Goal: Information Seeking & Learning: Learn about a topic

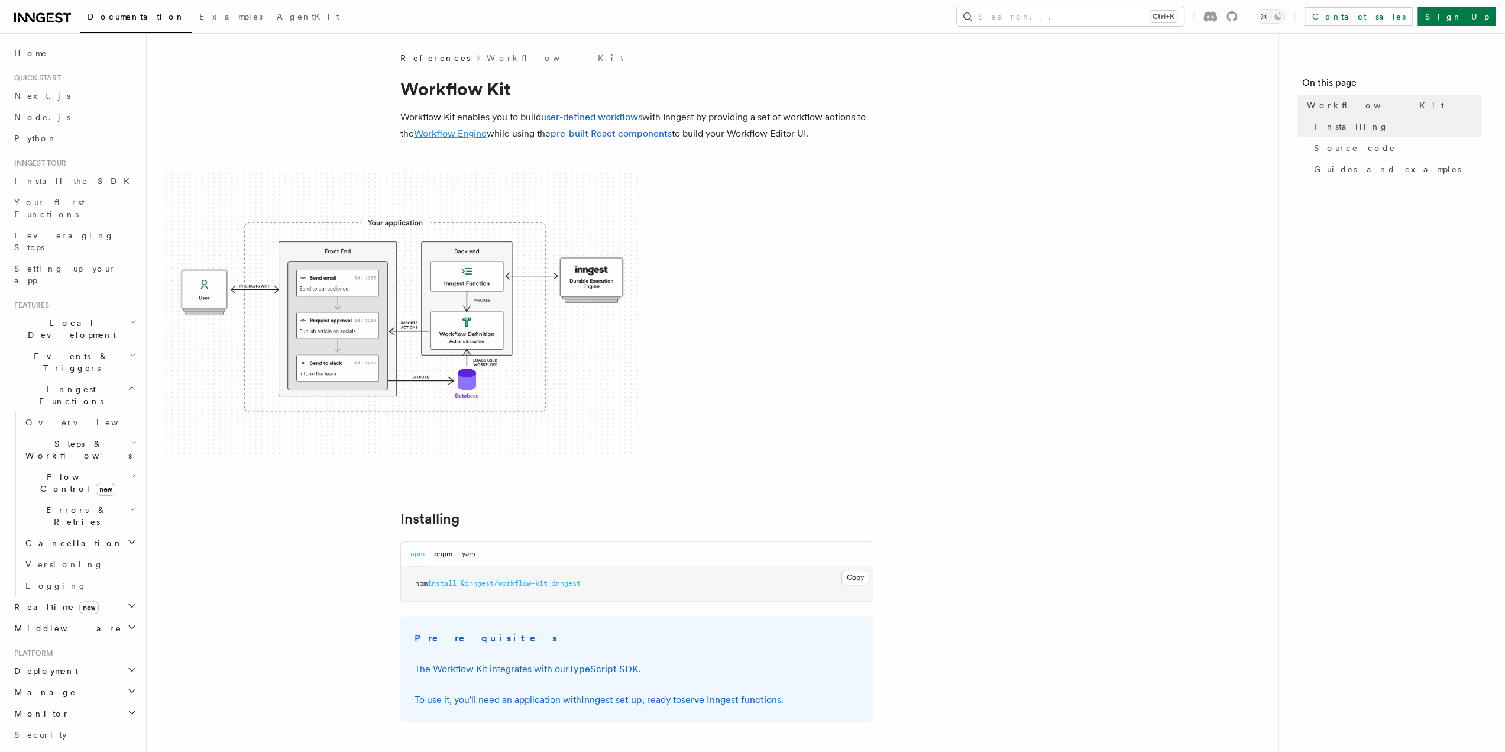
click at [456, 138] on link "Workflow Engine" at bounding box center [450, 133] width 73 height 11
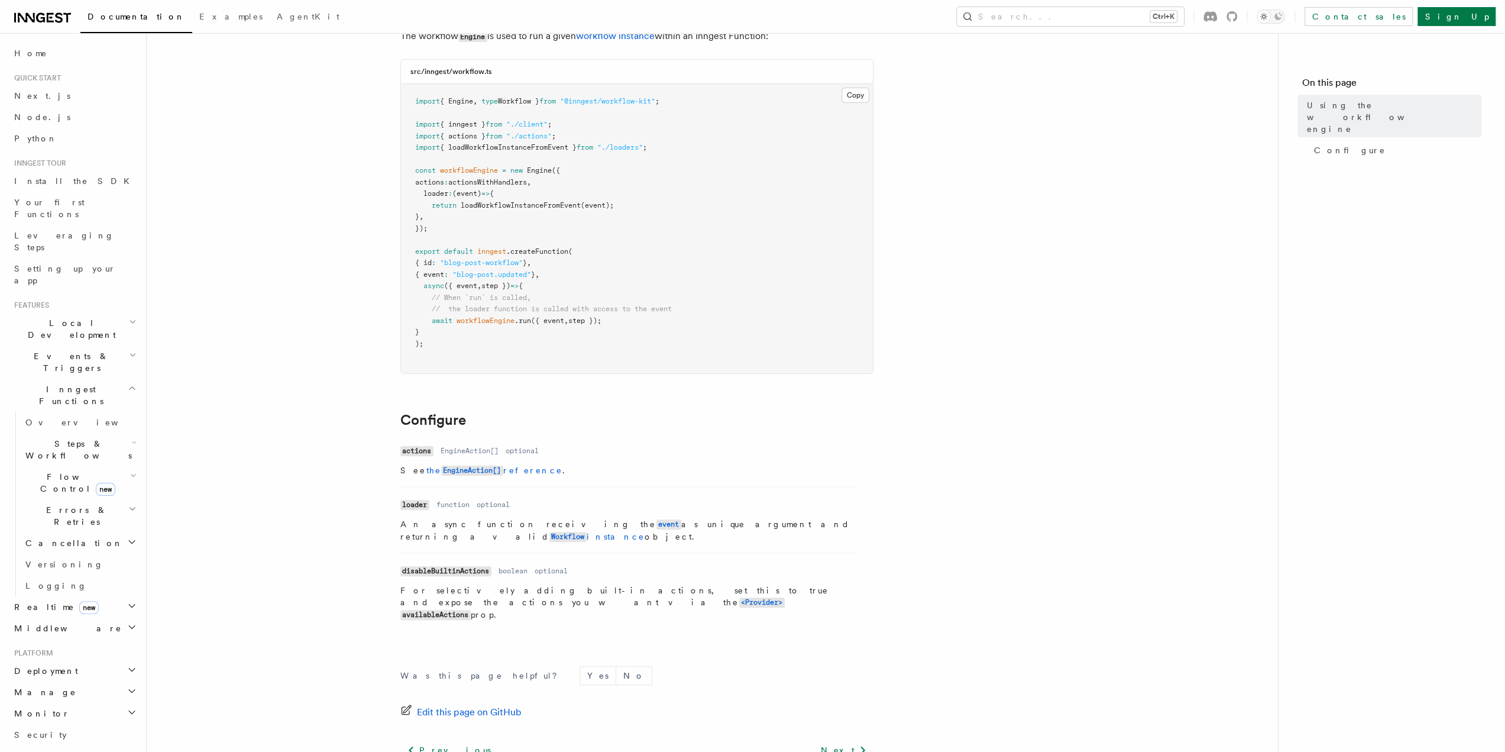
scroll to position [166, 0]
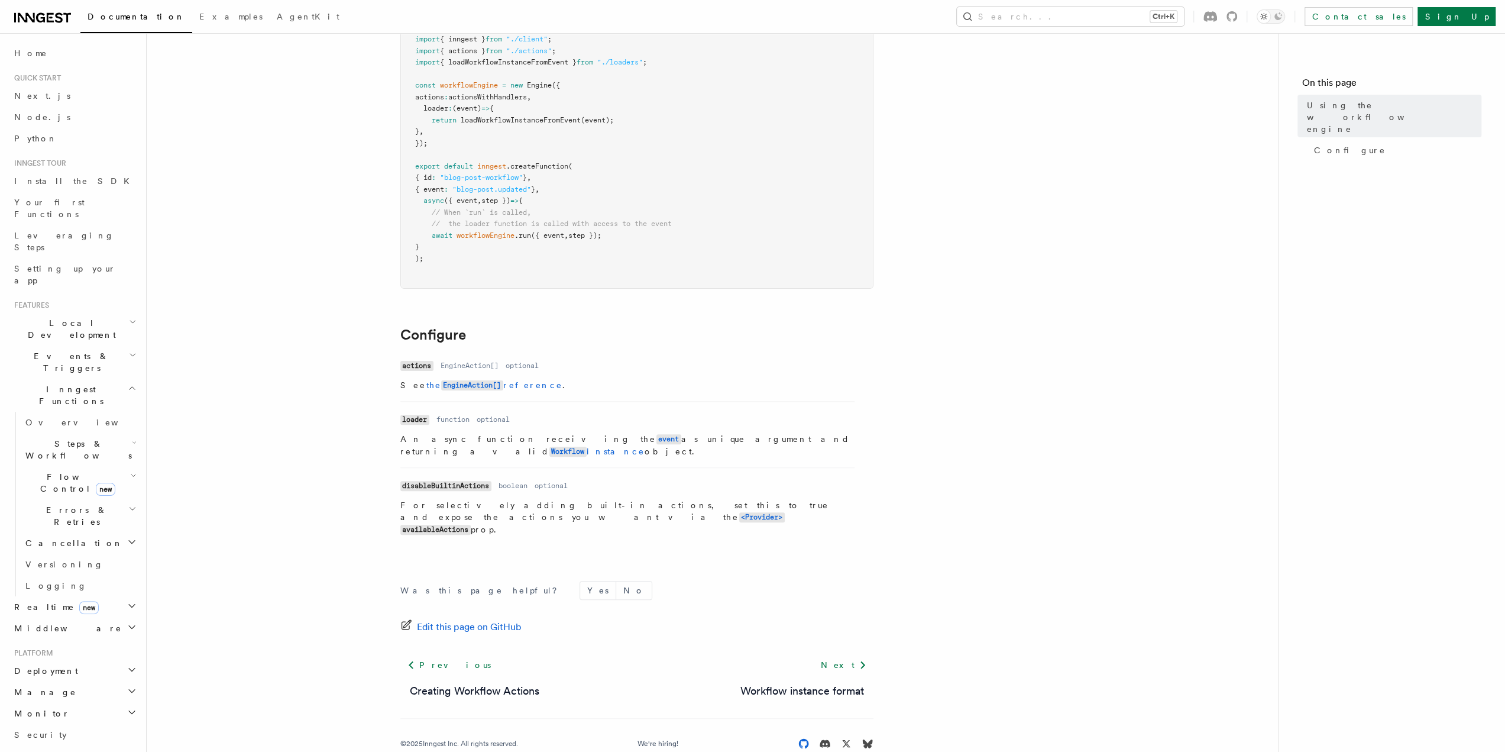
click at [808, 738] on icon at bounding box center [803, 742] width 10 height 9
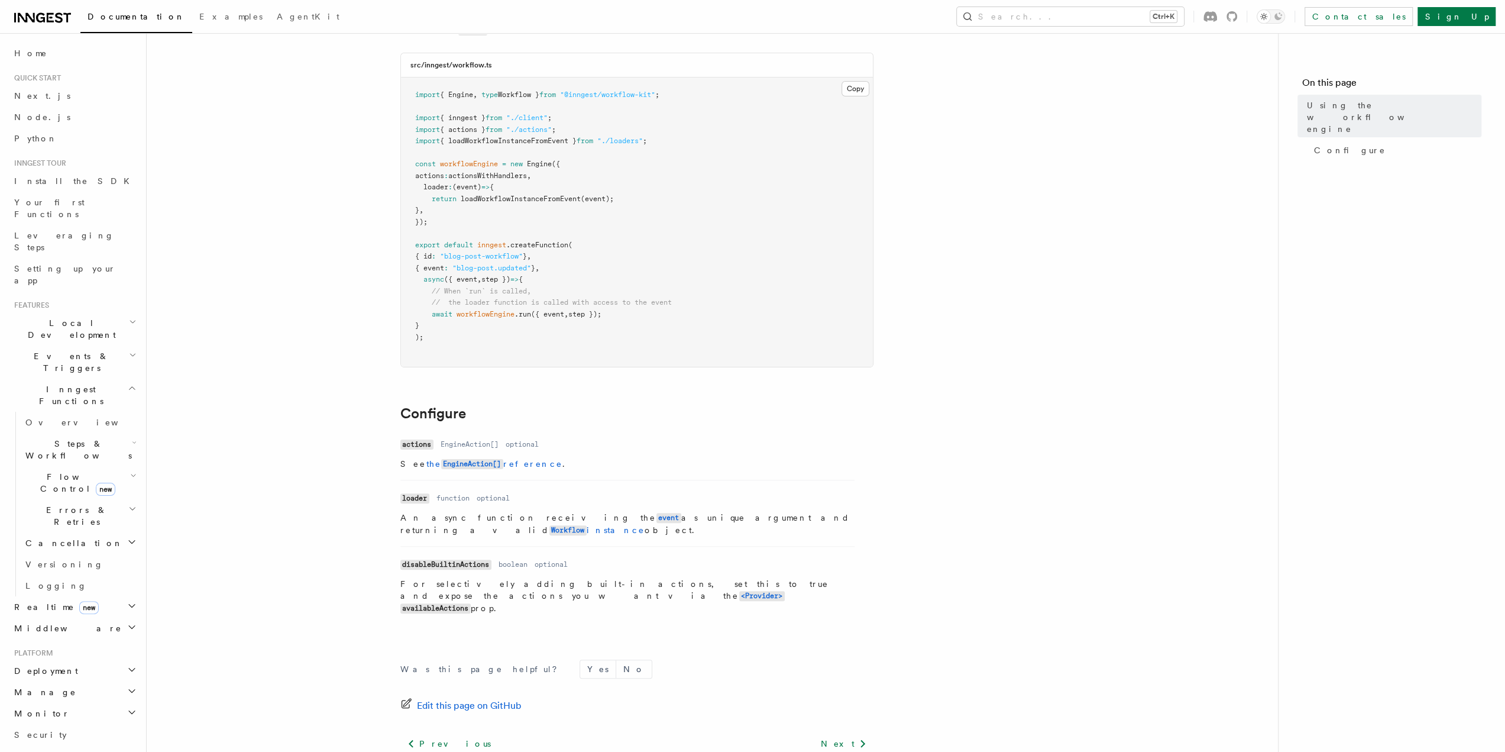
scroll to position [0, 0]
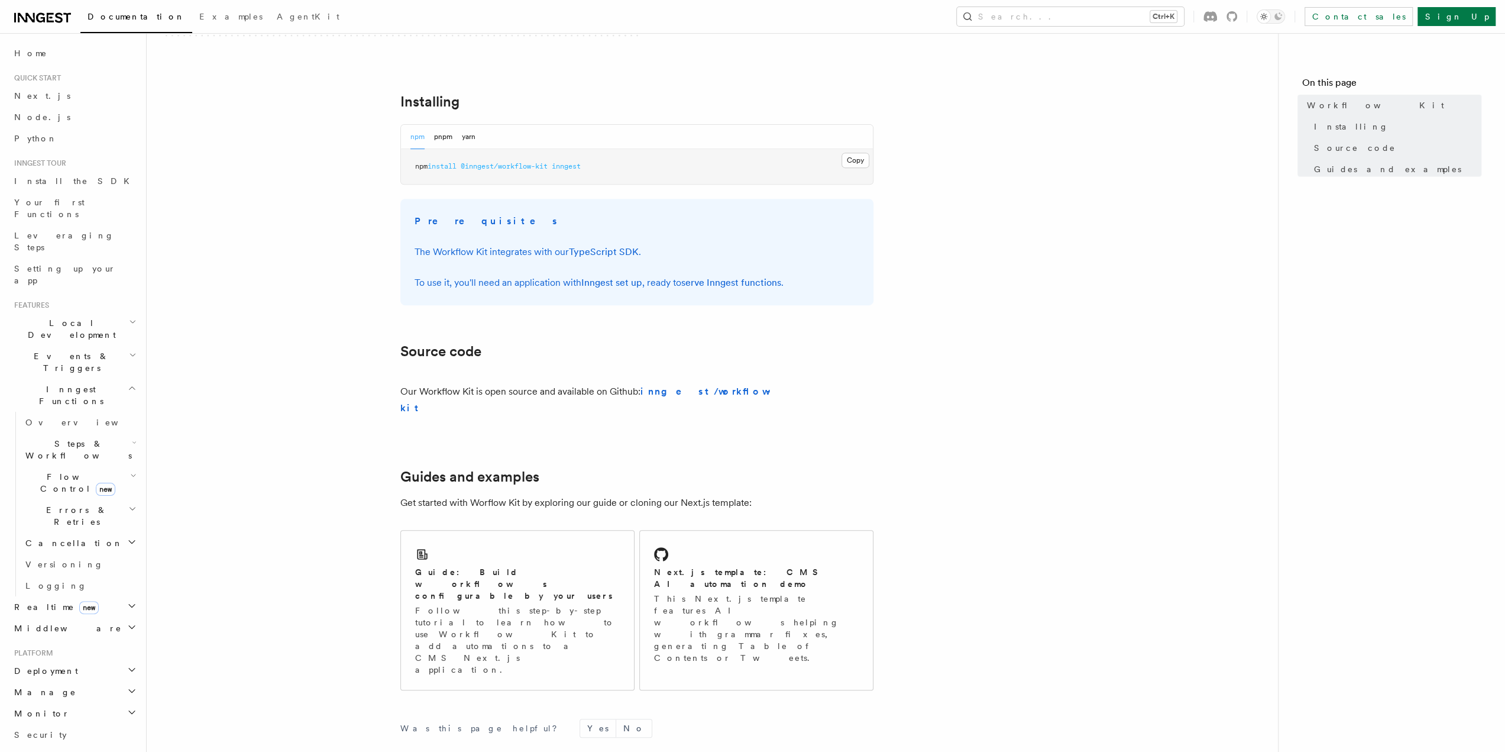
scroll to position [504, 0]
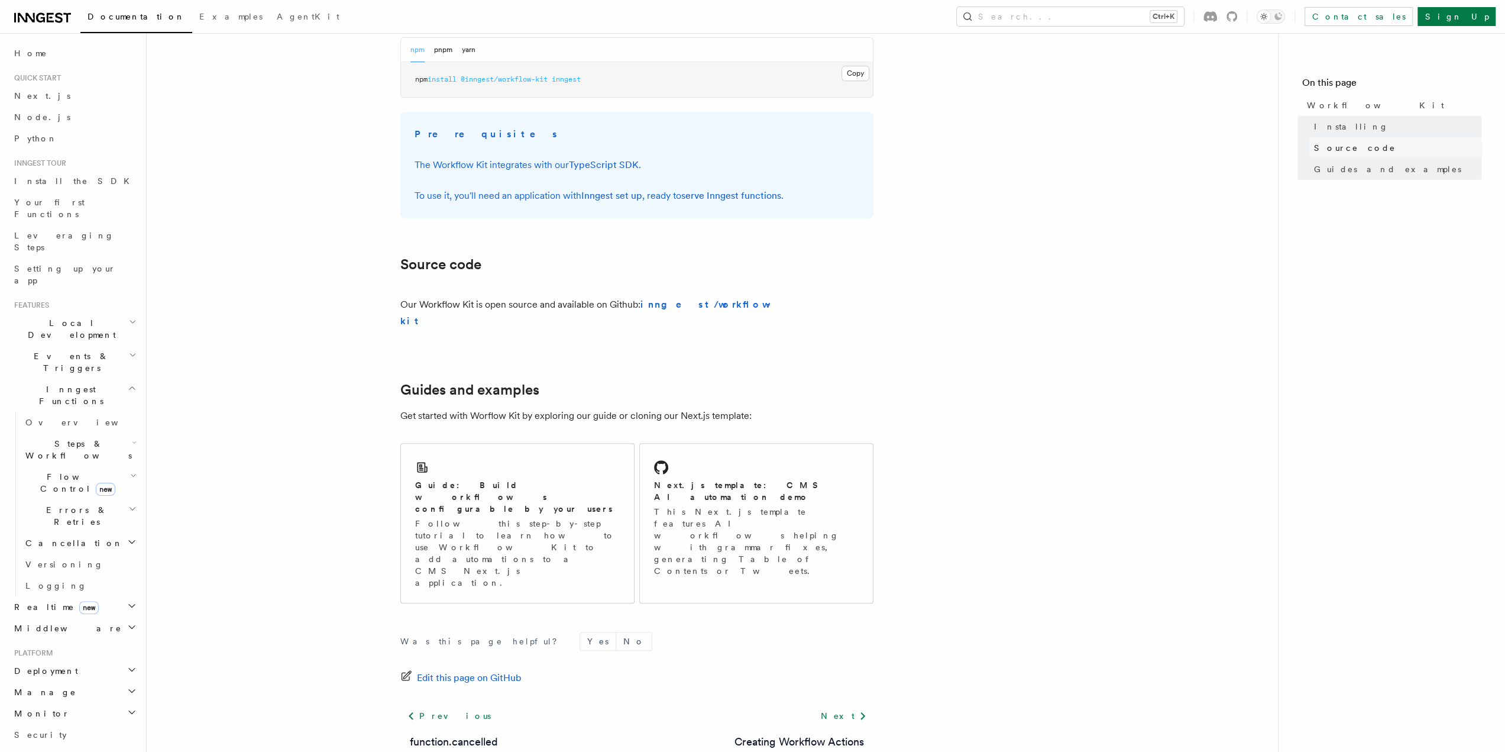
click at [1325, 147] on span "Source code" at bounding box center [1355, 148] width 82 height 12
click at [1357, 142] on span "Source code" at bounding box center [1355, 148] width 82 height 12
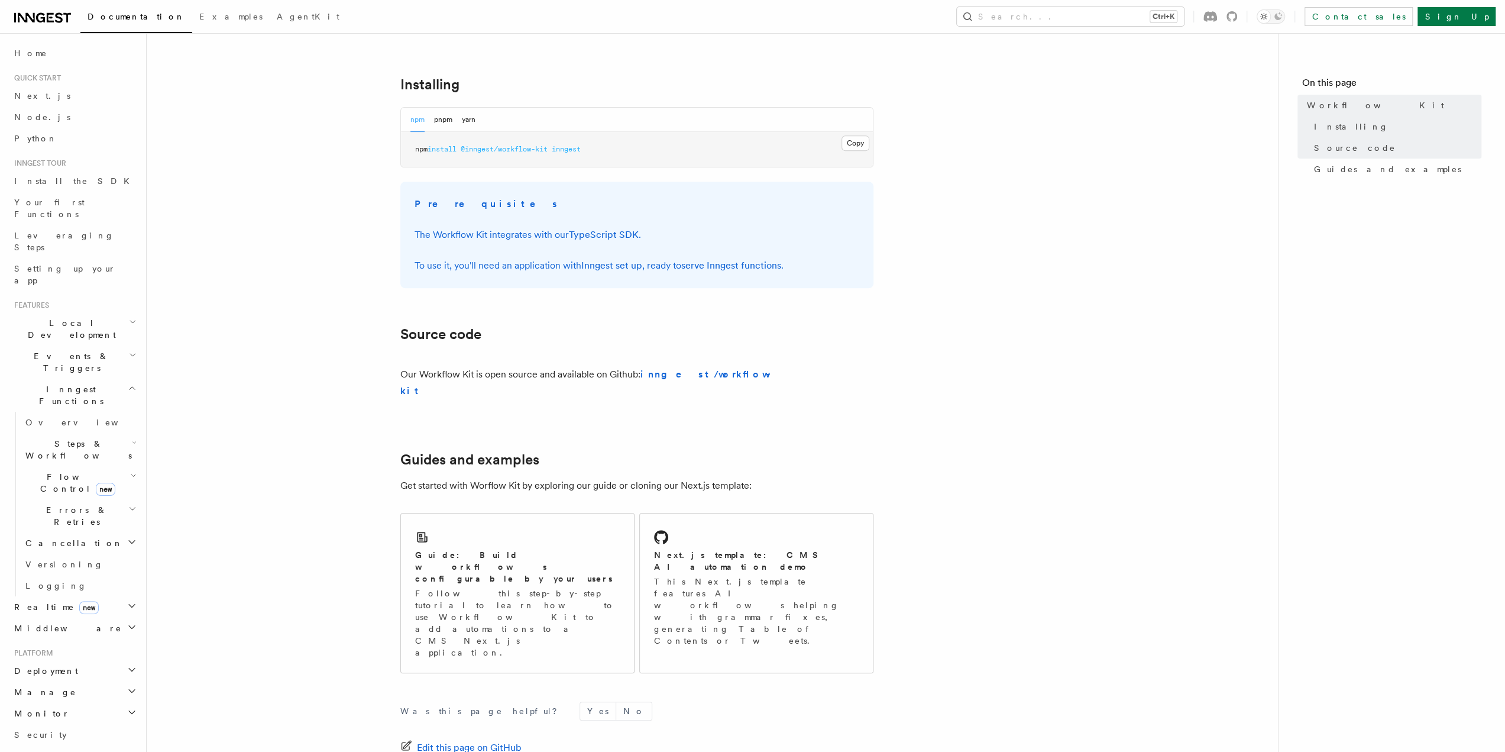
scroll to position [445, 0]
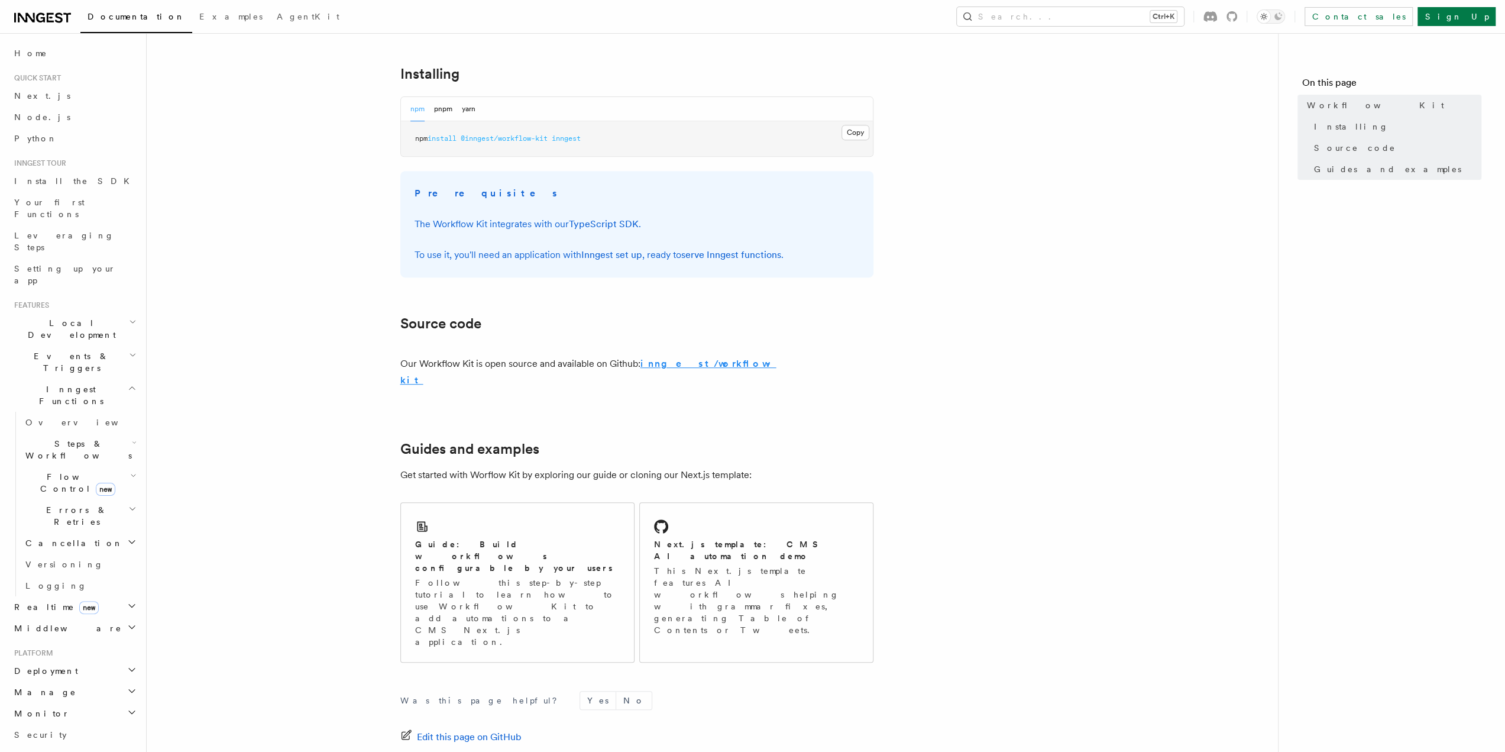
click at [699, 366] on strong "inngest/workflow-kit" at bounding box center [588, 372] width 376 height 28
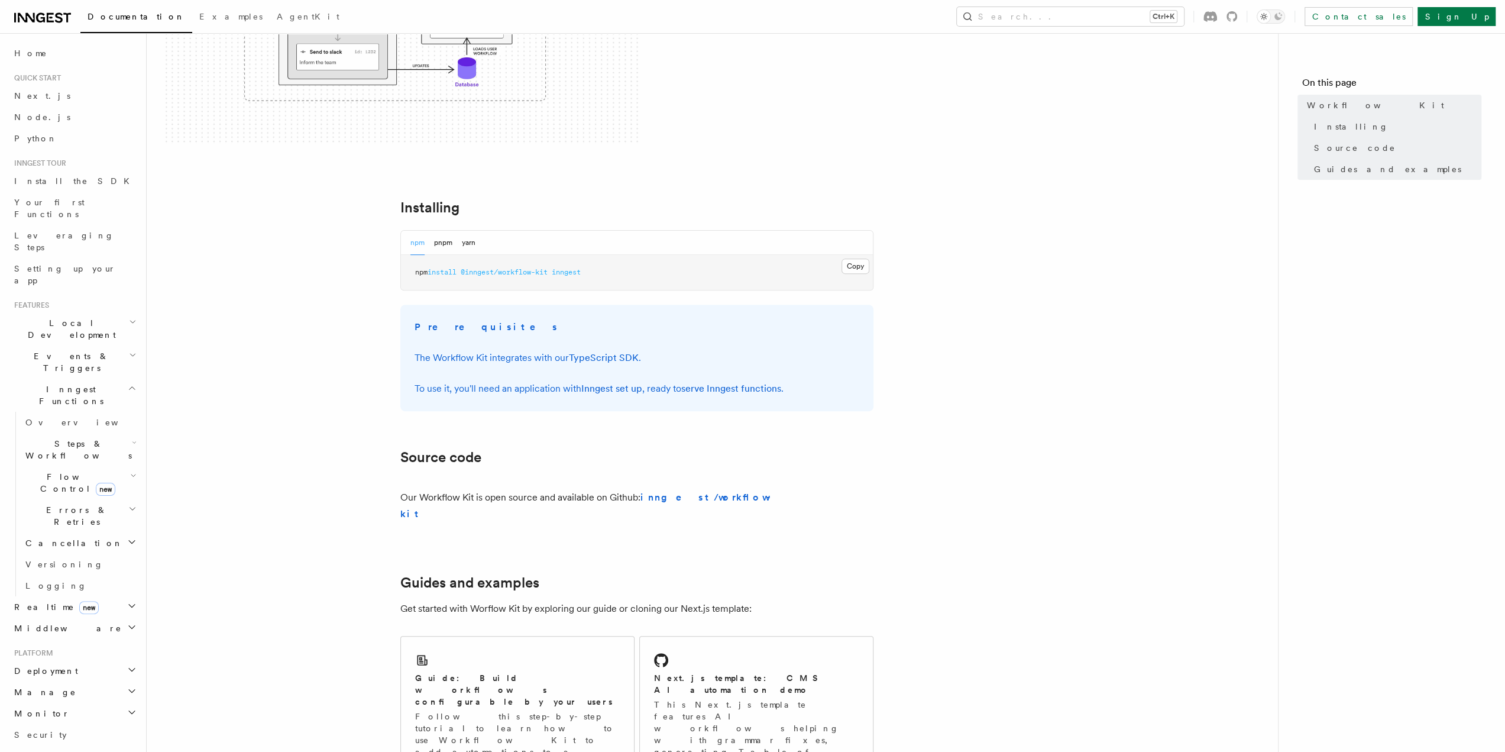
scroll to position [31, 0]
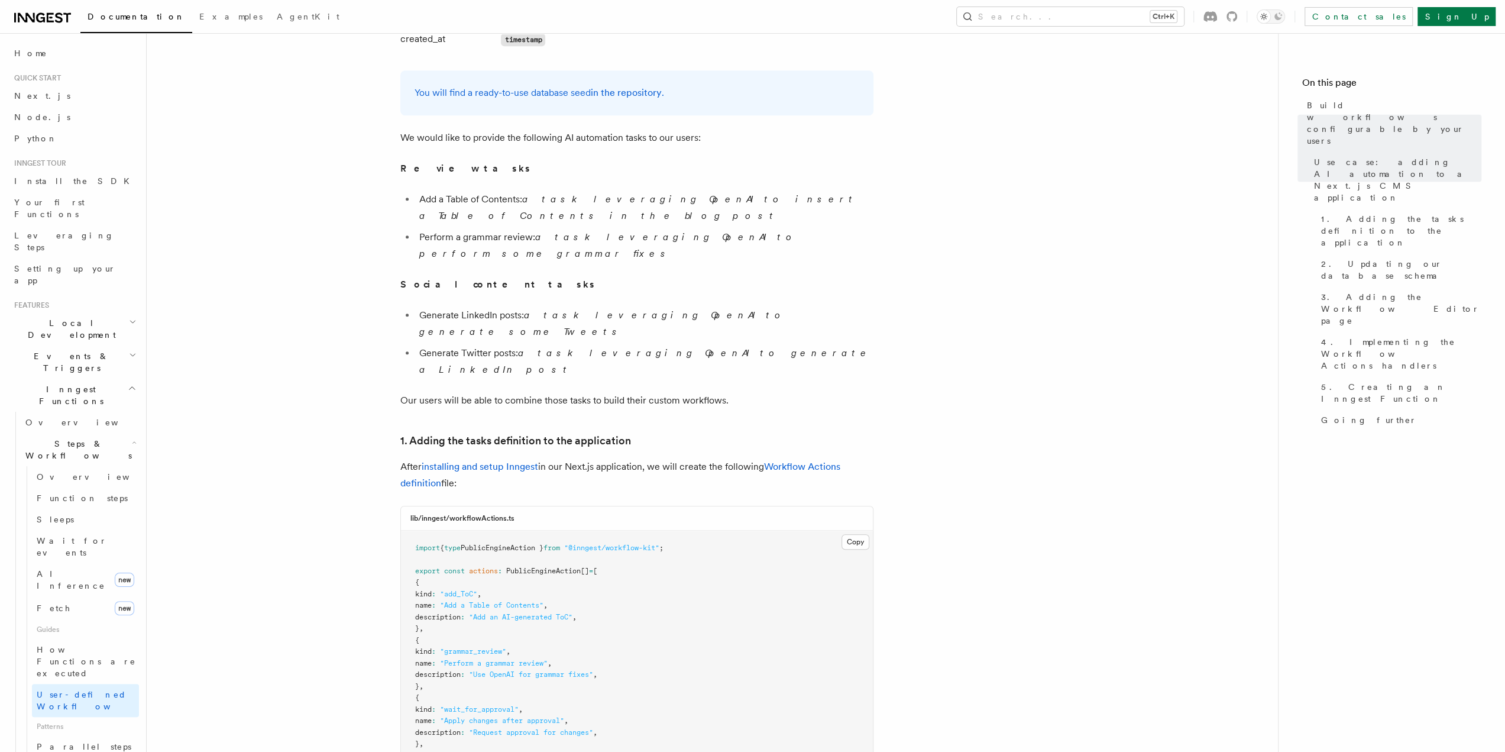
scroll to position [1242, 0]
